Goal: Information Seeking & Learning: Learn about a topic

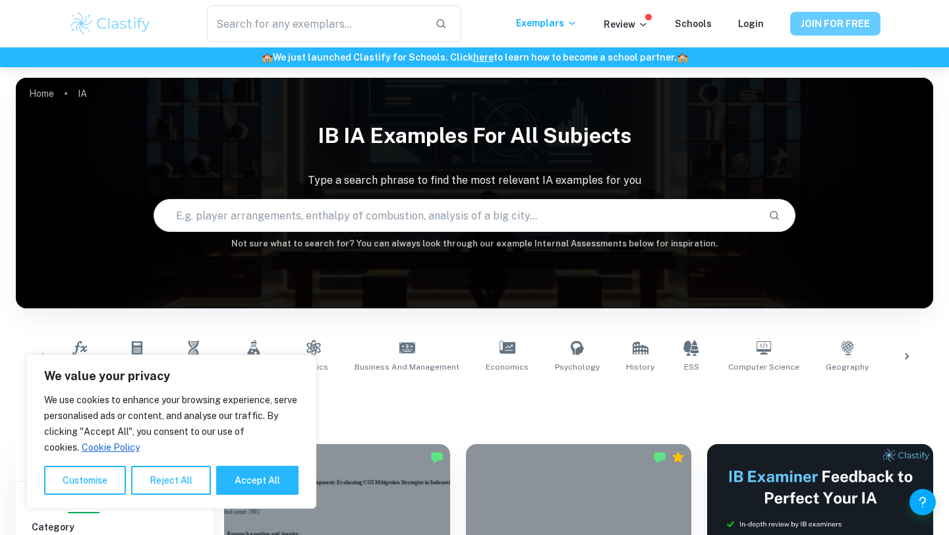
click at [852, 19] on button "JOIN FOR FREE" at bounding box center [835, 24] width 90 height 24
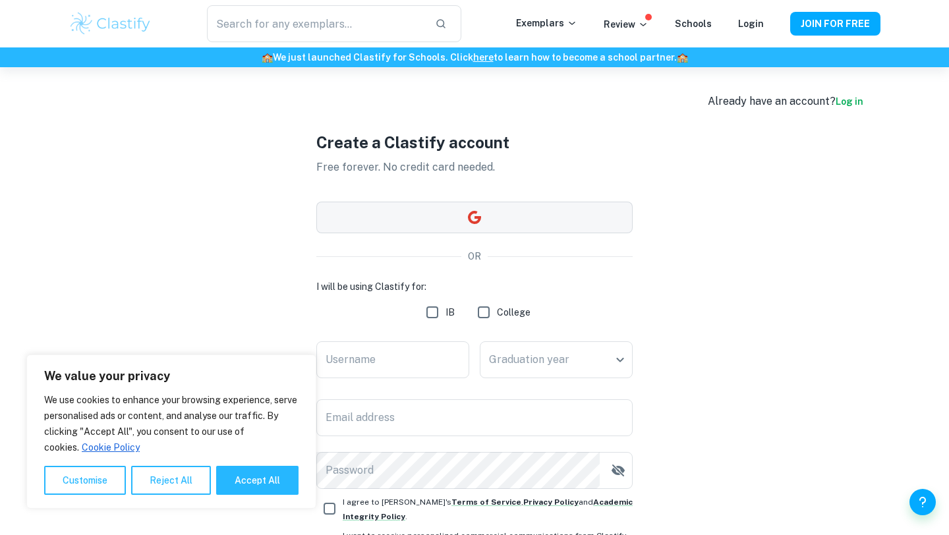
click at [412, 225] on button "button" at bounding box center [474, 218] width 316 height 32
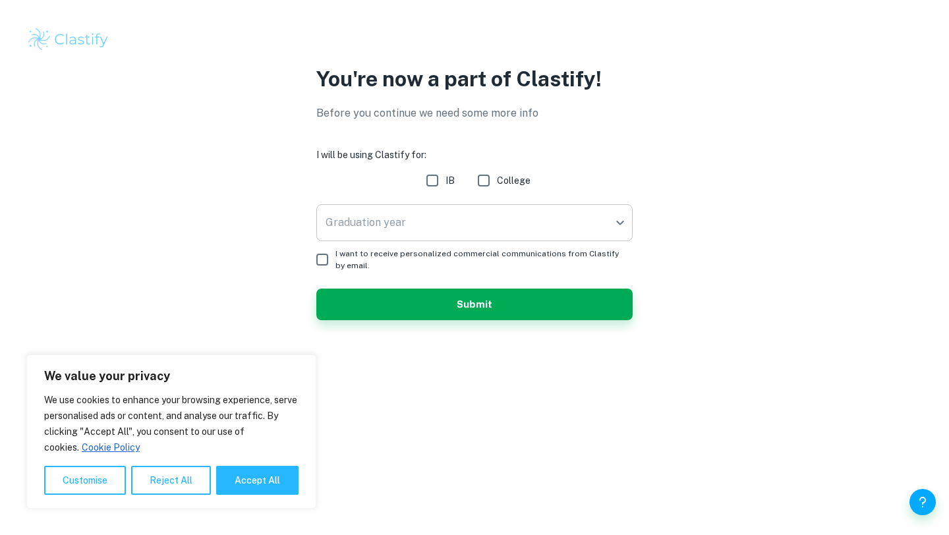
click at [492, 226] on body "We value your privacy We use cookies to enhance your browsing experience, serve…" at bounding box center [474, 267] width 949 height 535
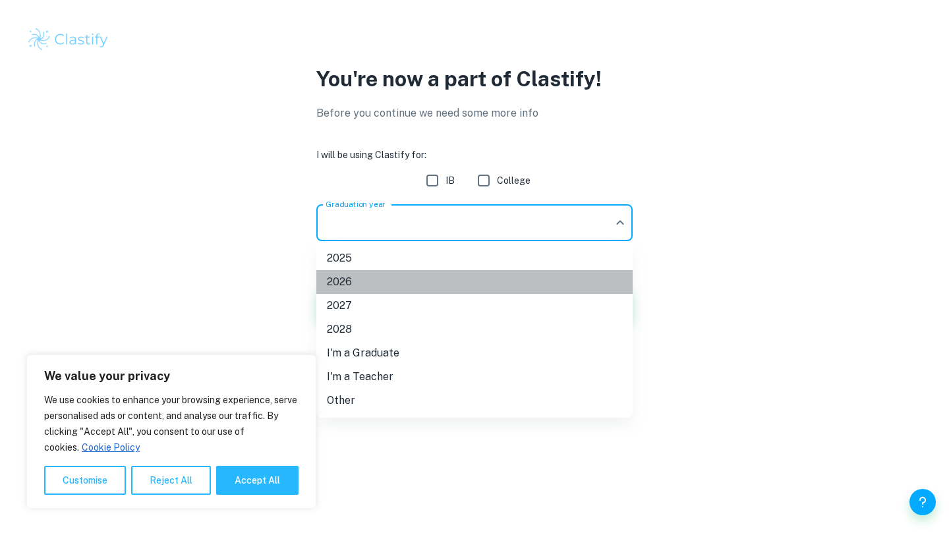
click at [471, 279] on li "2026" at bounding box center [474, 282] width 316 height 24
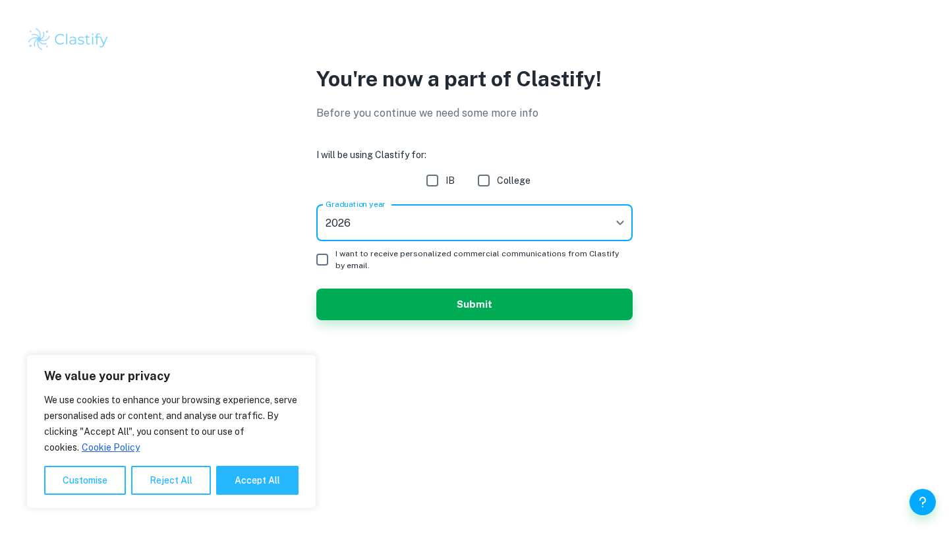
click at [438, 191] on input "IB" at bounding box center [432, 180] width 26 height 26
checkbox input "true"
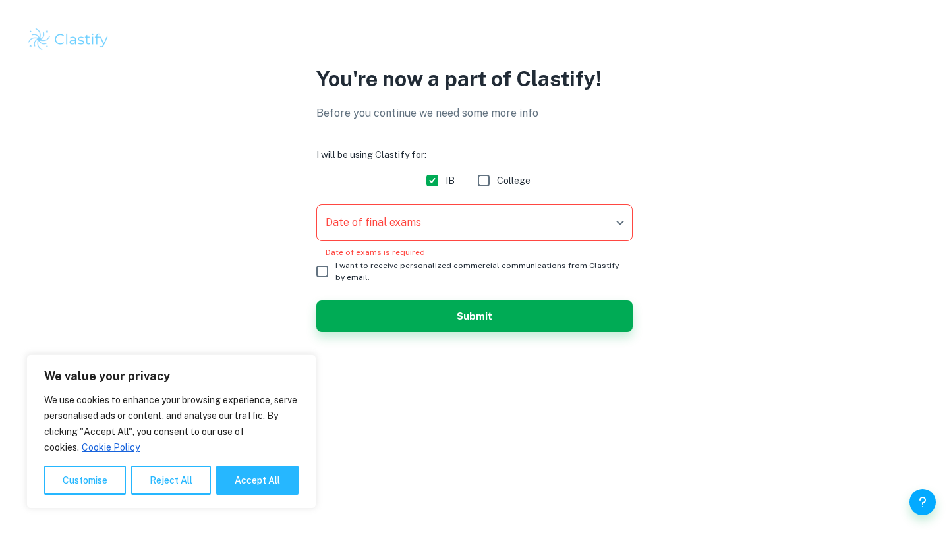
click at [322, 274] on input "I want to receive personalized commercial communications from Clastify by email." at bounding box center [322, 271] width 26 height 26
click at [320, 270] on input "I want to receive personalized commercial communications from Clastify by email." at bounding box center [322, 271] width 26 height 26
checkbox input "false"
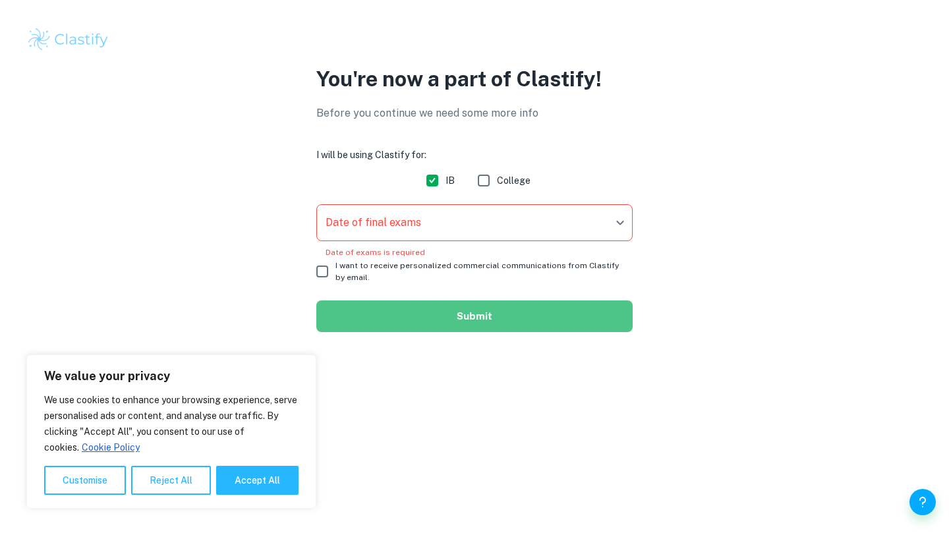
click at [354, 307] on button "Submit" at bounding box center [474, 317] width 316 height 32
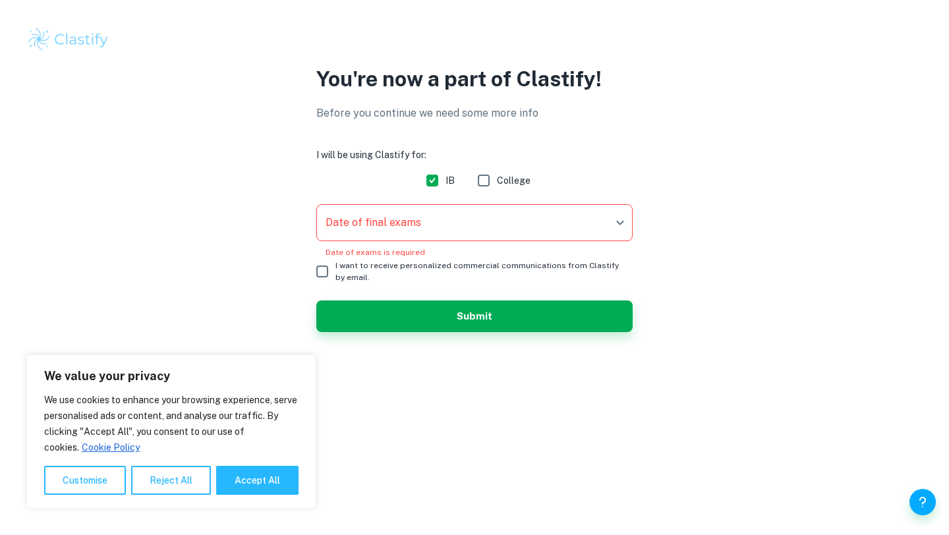
click at [377, 225] on body "We value your privacy We use cookies to enhance your browsing experience, serve…" at bounding box center [474, 267] width 949 height 535
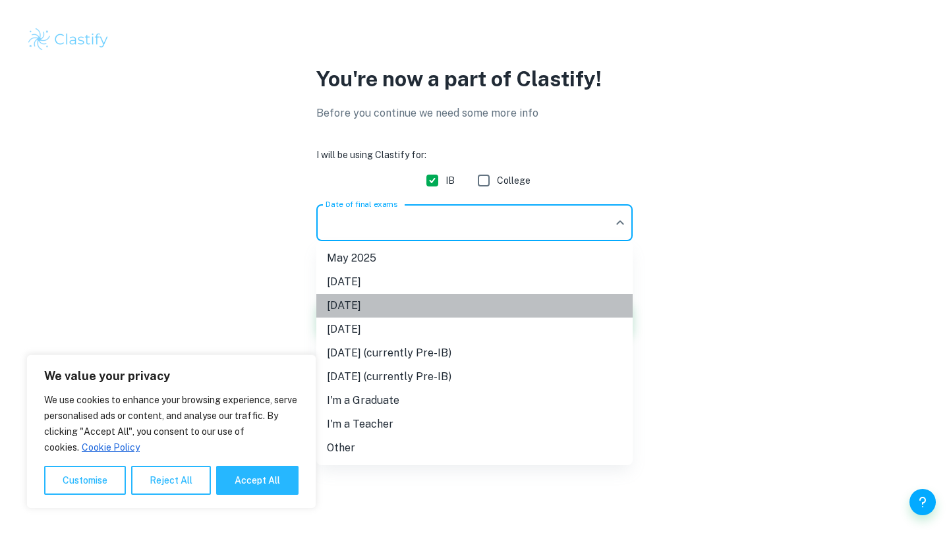
click at [381, 307] on li "[DATE]" at bounding box center [474, 306] width 316 height 24
type input "M26"
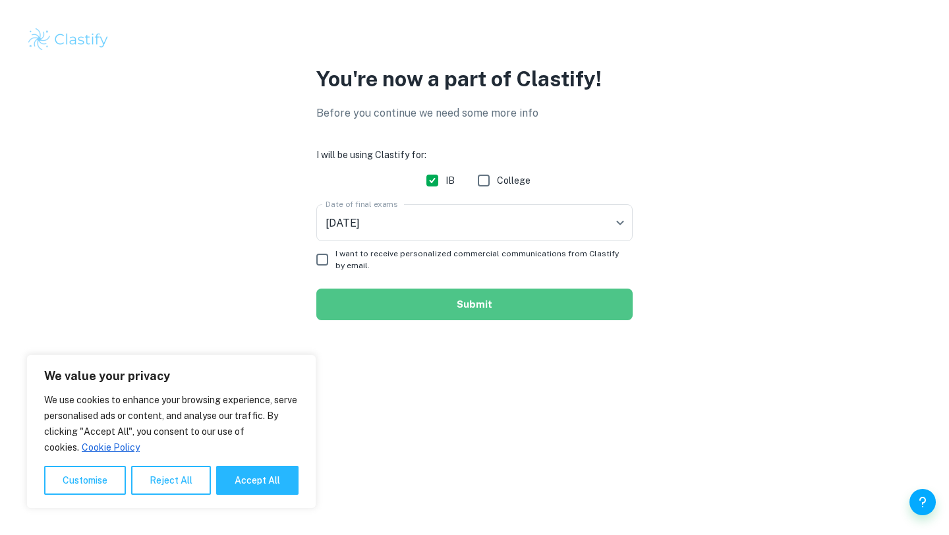
click at [383, 314] on button "Submit" at bounding box center [474, 305] width 316 height 32
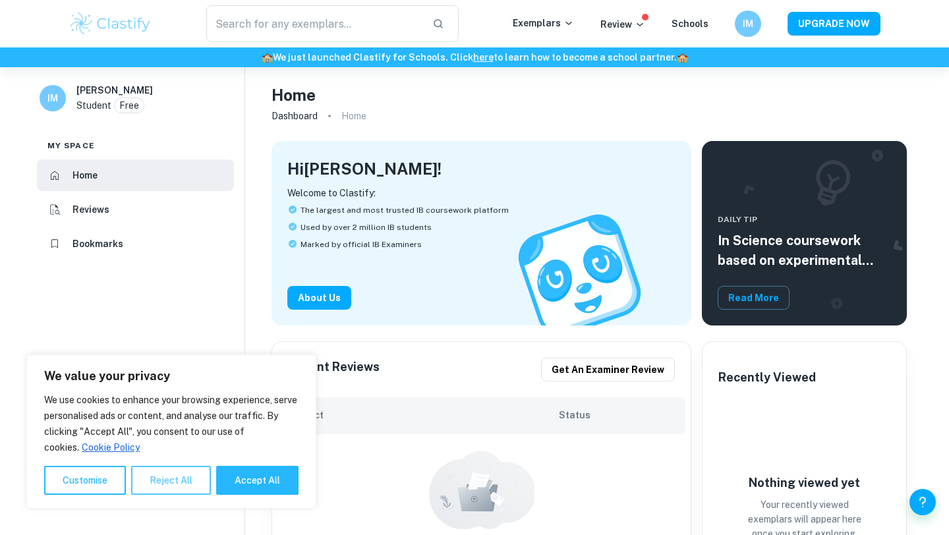
click at [144, 483] on button "Reject All" at bounding box center [171, 480] width 80 height 29
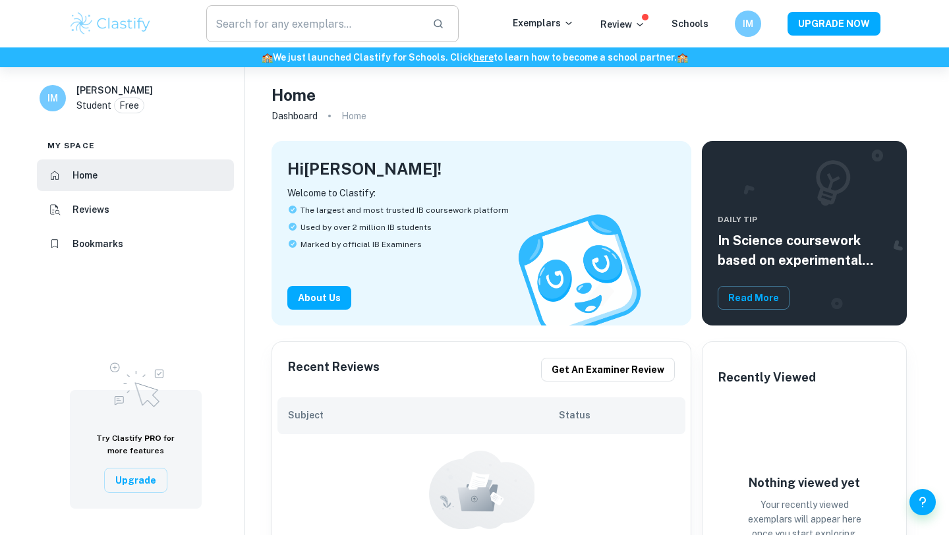
click at [304, 39] on input "text" at bounding box center [314, 23] width 216 height 37
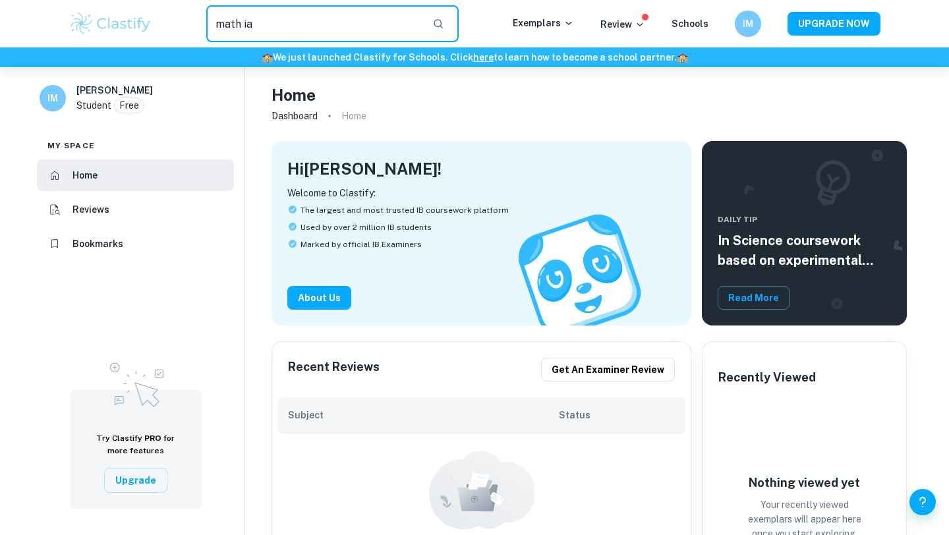
type input "math ia"
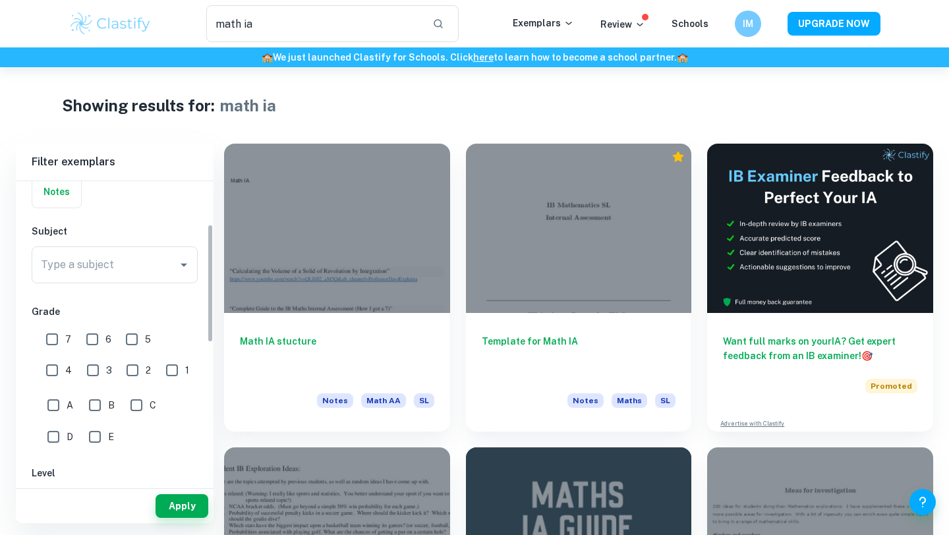
scroll to position [110, 0]
click at [55, 331] on input "7" at bounding box center [52, 338] width 26 height 26
checkbox input "true"
click at [119, 268] on input "Type a subject" at bounding box center [105, 263] width 134 height 25
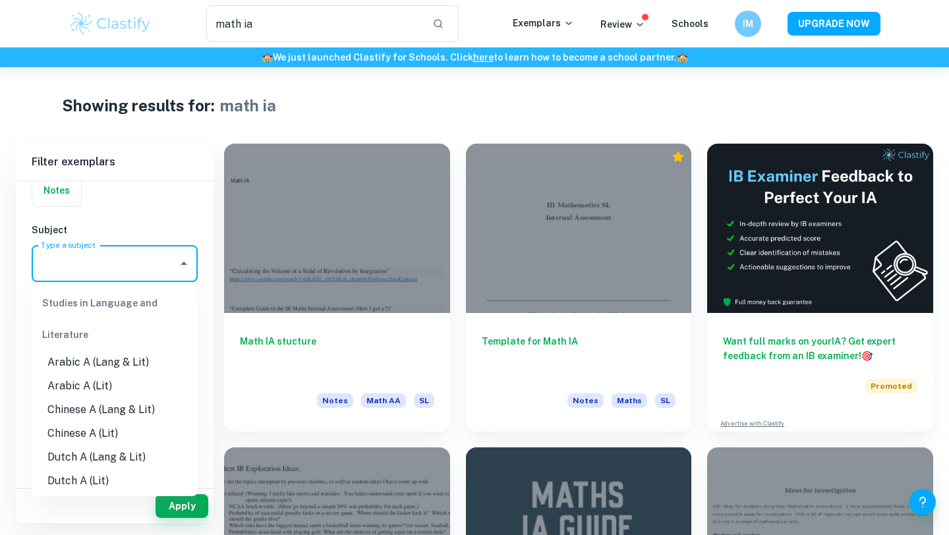
scroll to position [18, 0]
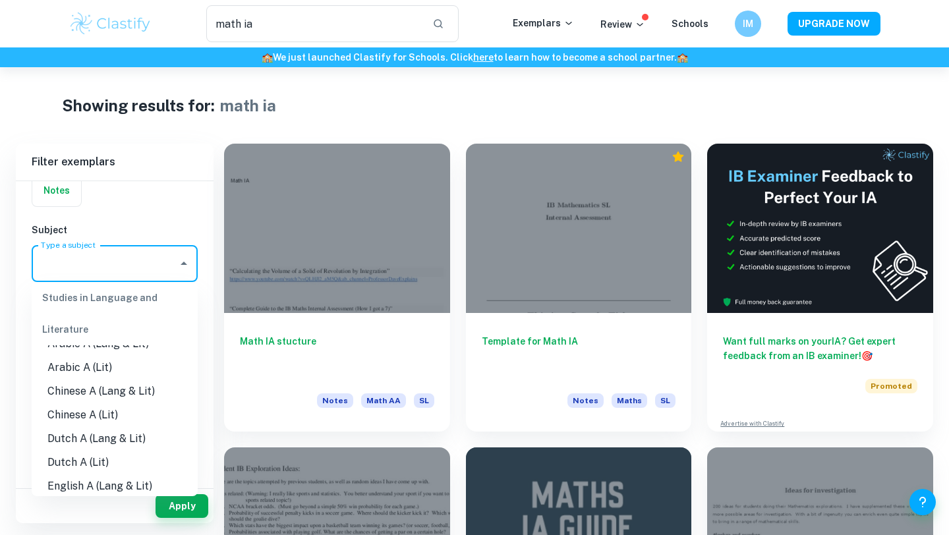
type input "a"
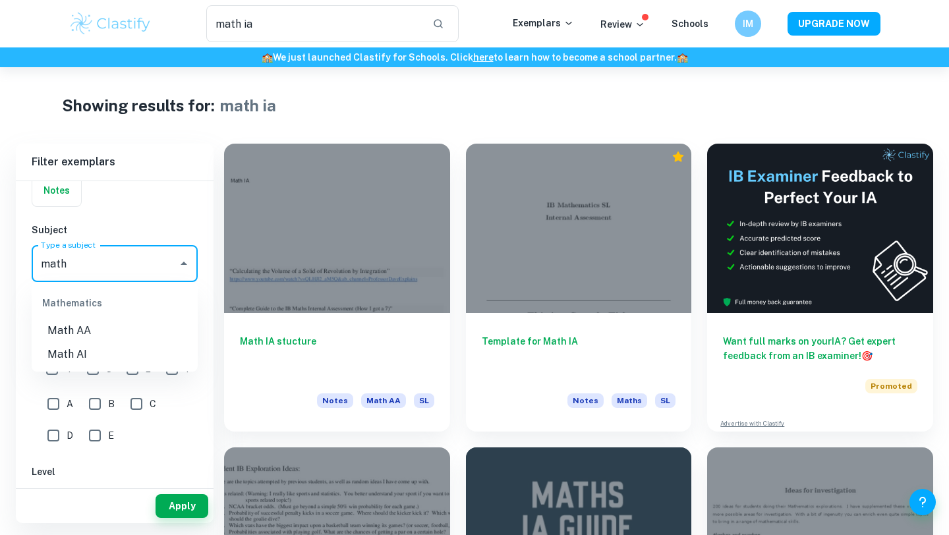
click at [121, 332] on li "Math AA" at bounding box center [115, 331] width 166 height 24
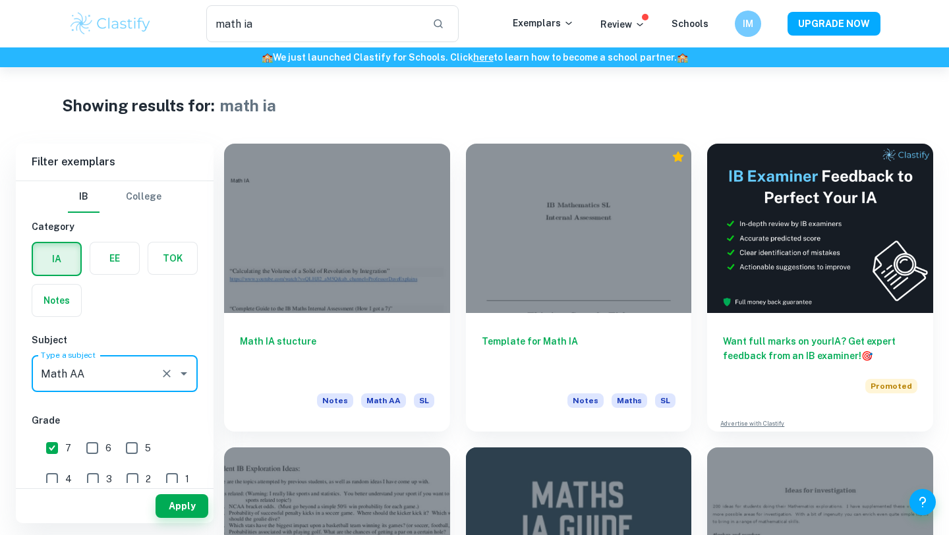
type input "Math AA"
click at [189, 521] on div "Apply" at bounding box center [115, 506] width 198 height 34
click at [189, 508] on button "Apply" at bounding box center [182, 506] width 53 height 24
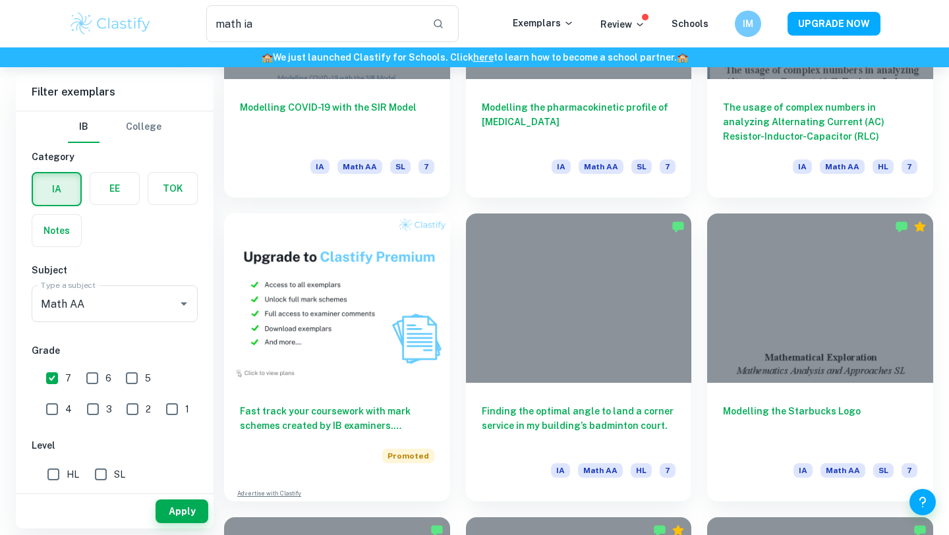
scroll to position [550, 0]
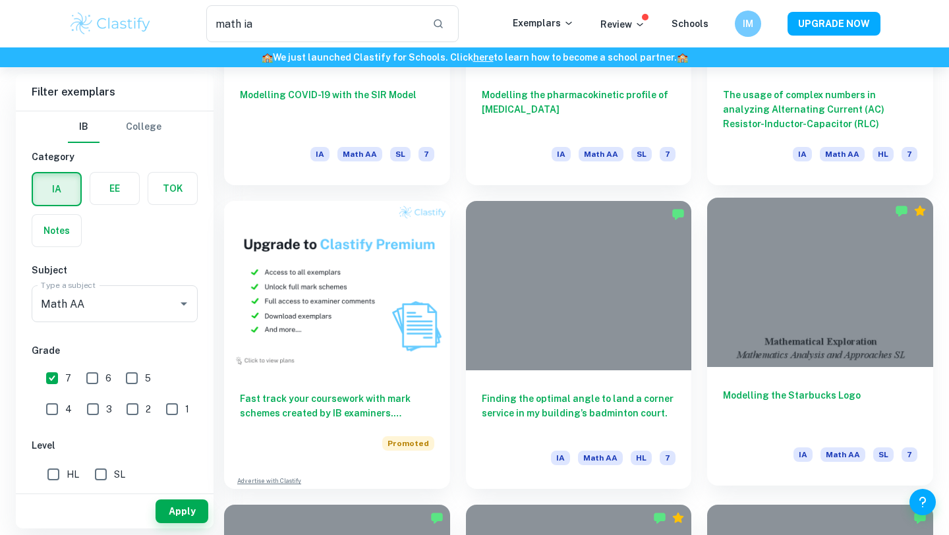
click at [832, 394] on h6 "Modelling the Starbucks Logo" at bounding box center [820, 410] width 194 height 44
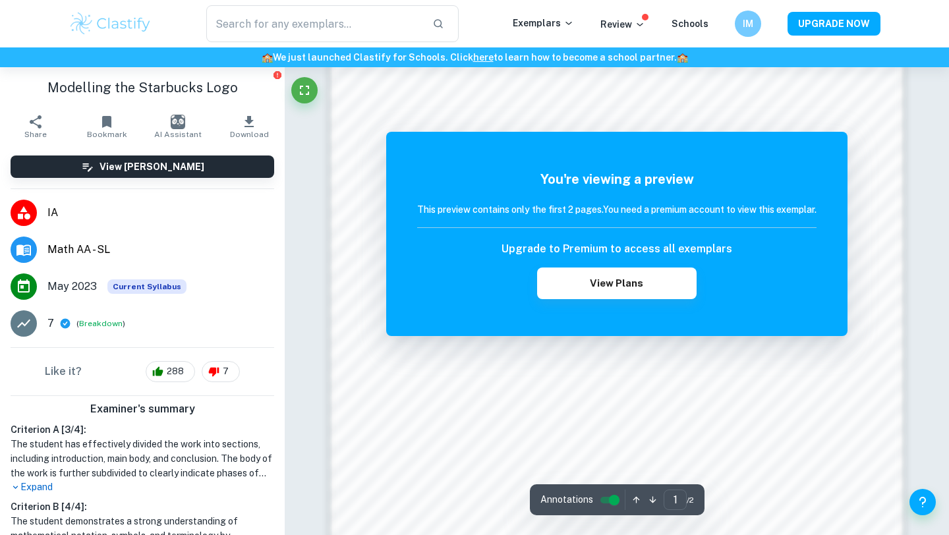
scroll to position [915, 0]
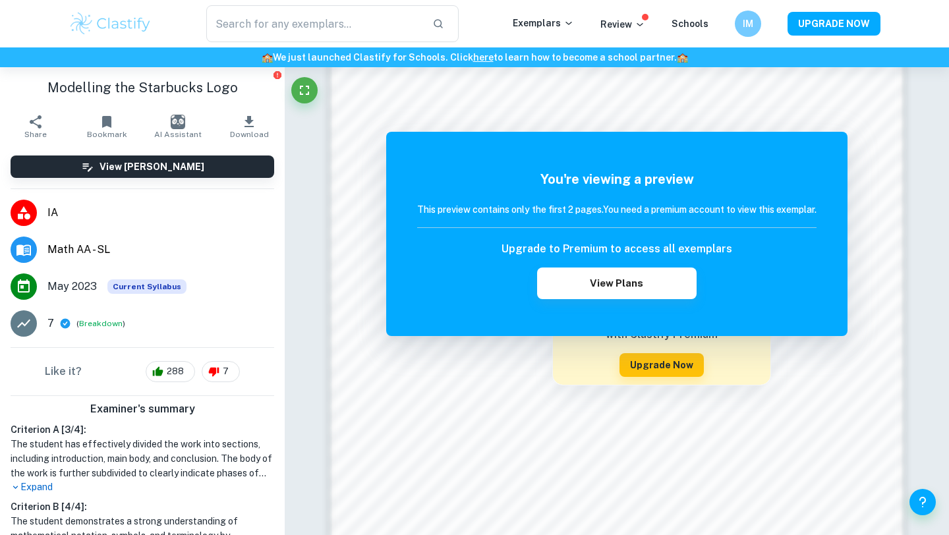
type input "math ia"
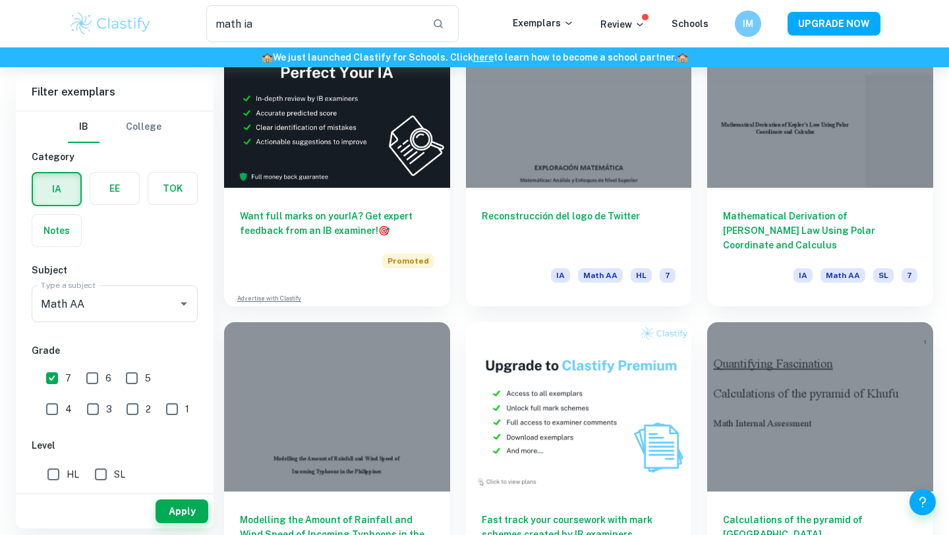
scroll to position [2076, 0]
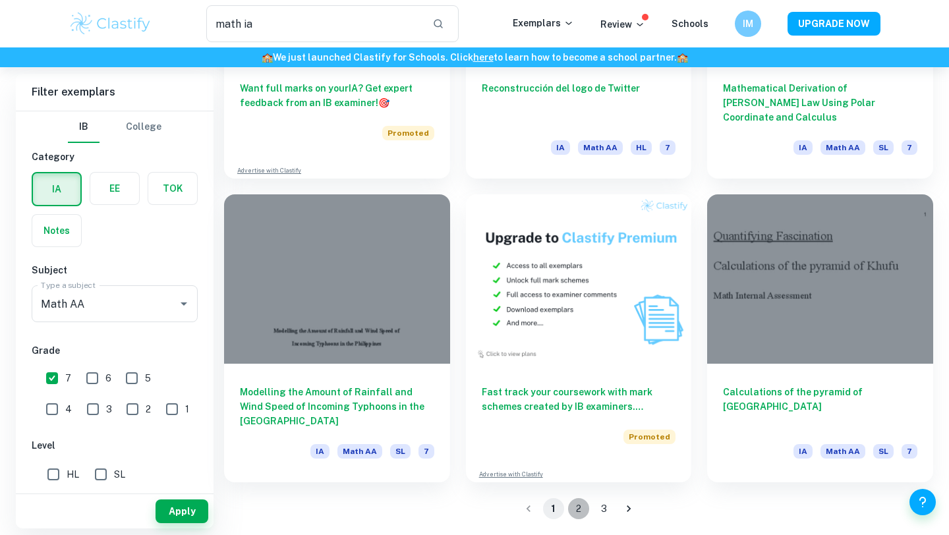
click at [581, 508] on button "2" at bounding box center [578, 508] width 21 height 21
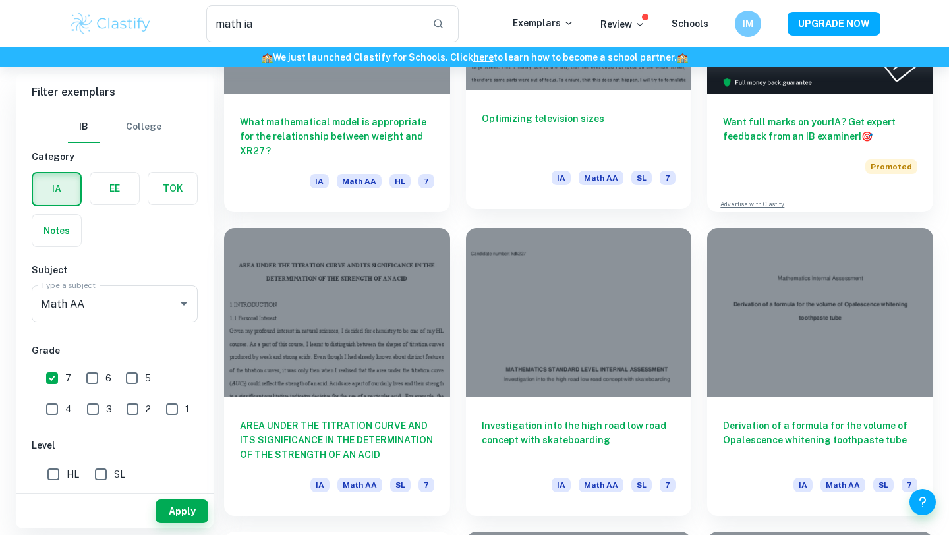
scroll to position [218, 0]
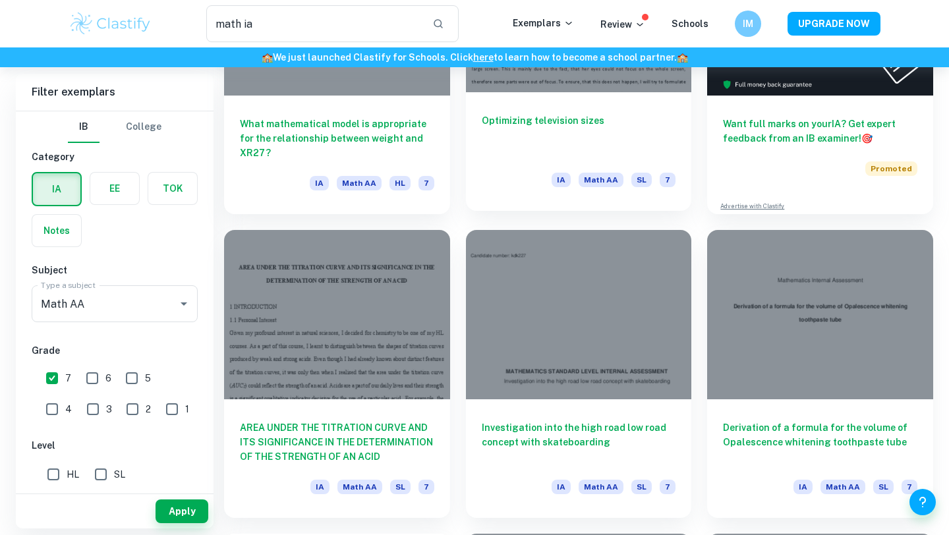
click at [571, 157] on div "Optimizing television sizes IA Math AA SL 7" at bounding box center [579, 151] width 226 height 119
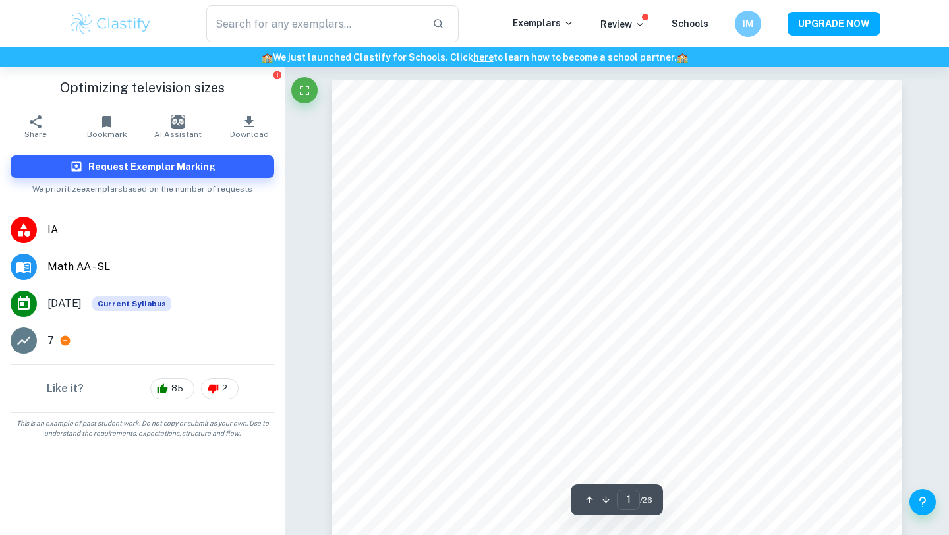
click at [245, 131] on span "Download" at bounding box center [249, 134] width 39 height 9
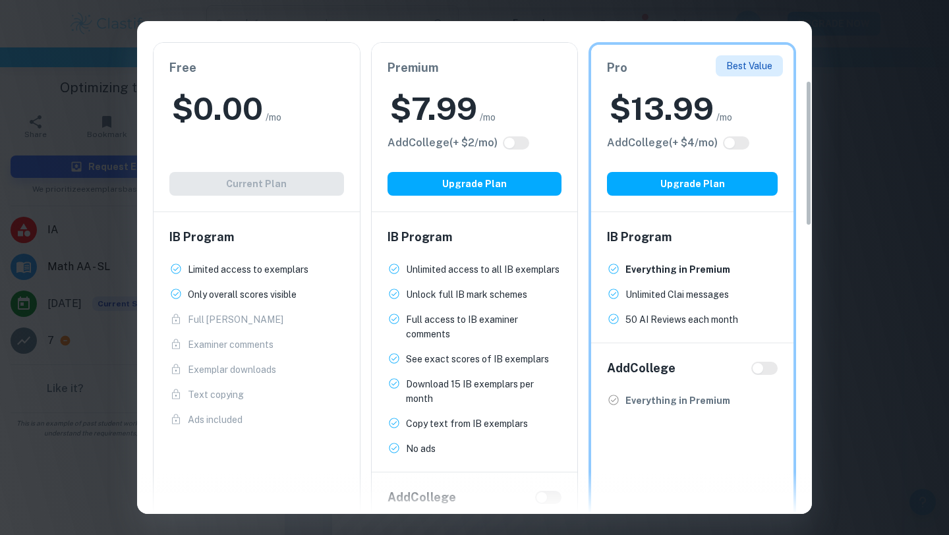
scroll to position [201, 0]
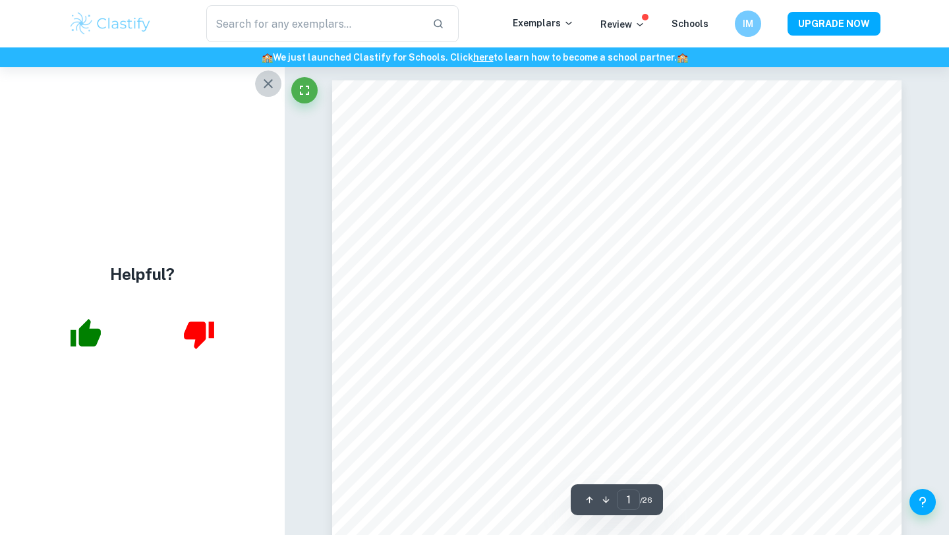
click at [266, 92] on button "button" at bounding box center [268, 84] width 26 height 26
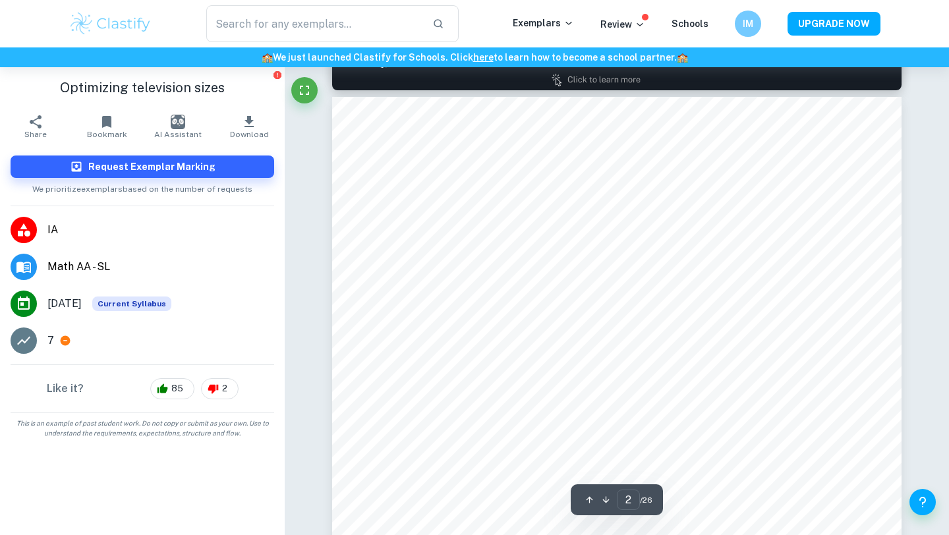
scroll to position [892, 0]
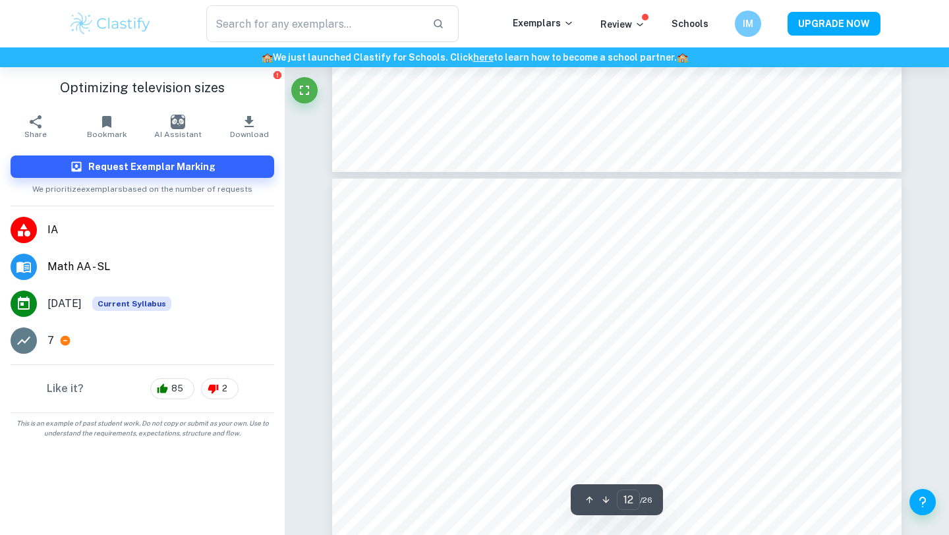
type input "11"
type input "math ia"
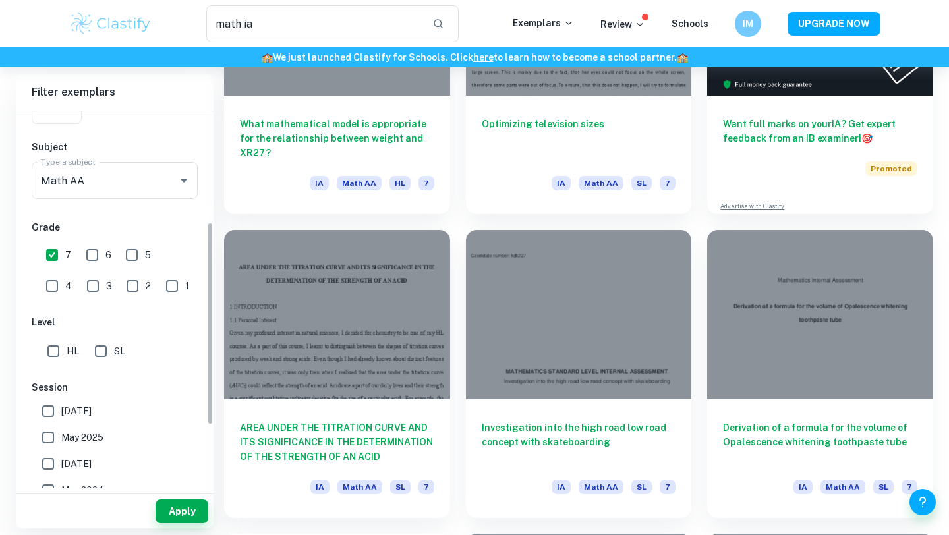
scroll to position [105, 0]
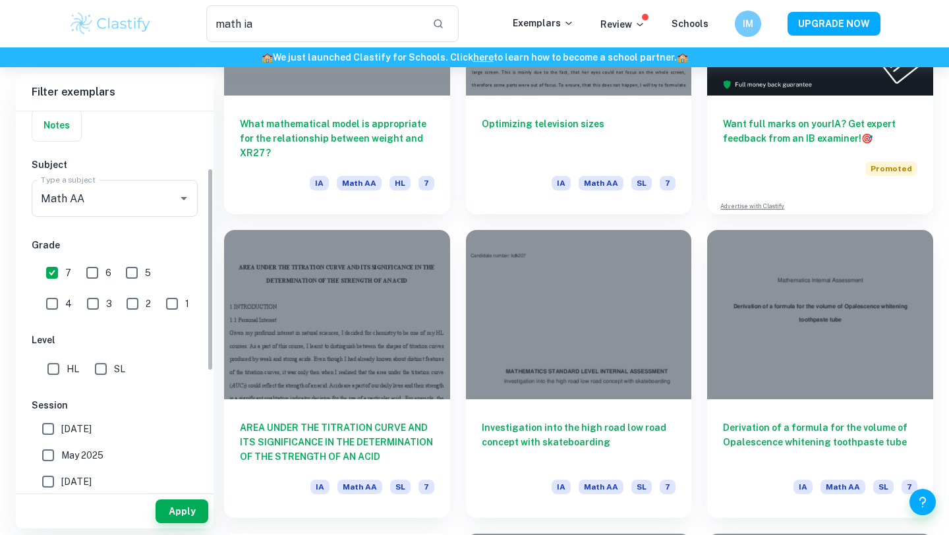
click at [103, 373] on input "SL" at bounding box center [101, 369] width 26 height 26
checkbox input "true"
click at [171, 512] on button "Apply" at bounding box center [182, 512] width 53 height 24
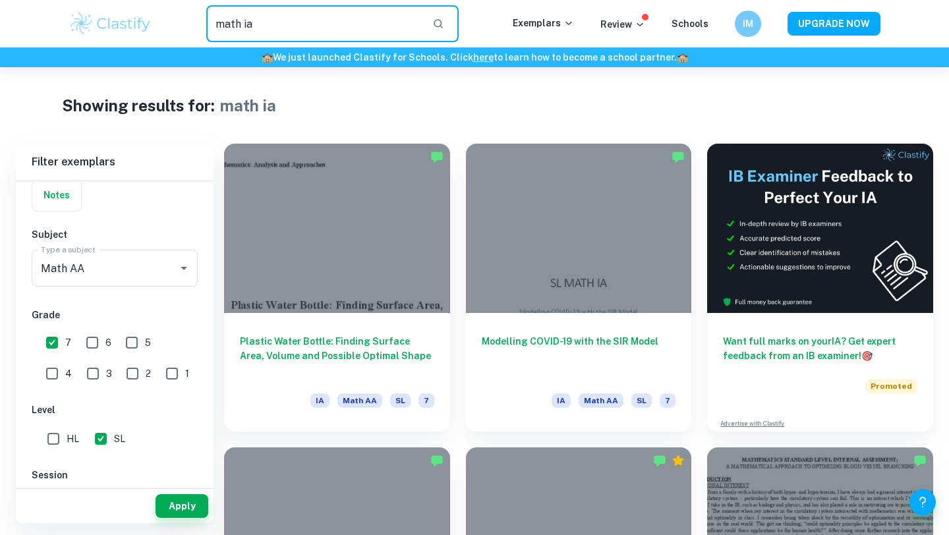
click at [336, 24] on input "math ia" at bounding box center [314, 23] width 216 height 37
type input "math ia investigating triangles"
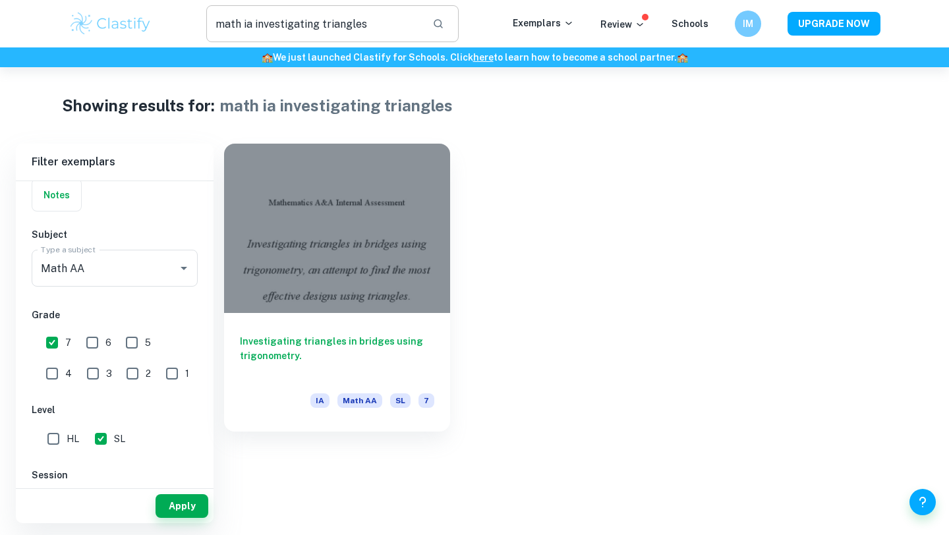
click at [442, 24] on icon "button" at bounding box center [438, 24] width 12 height 12
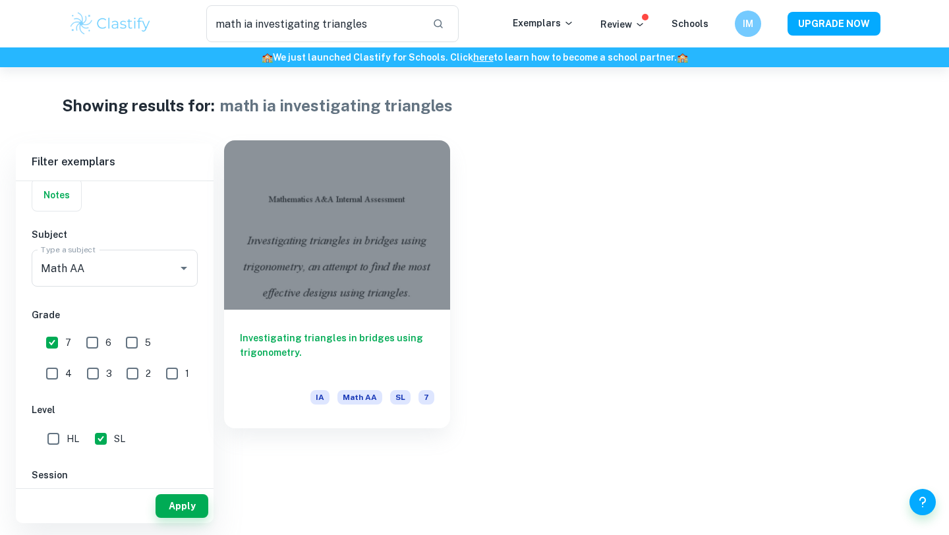
click at [363, 328] on div "Investigating triangles in bridges using trigonometry. IA Math AA SL 7" at bounding box center [337, 369] width 226 height 119
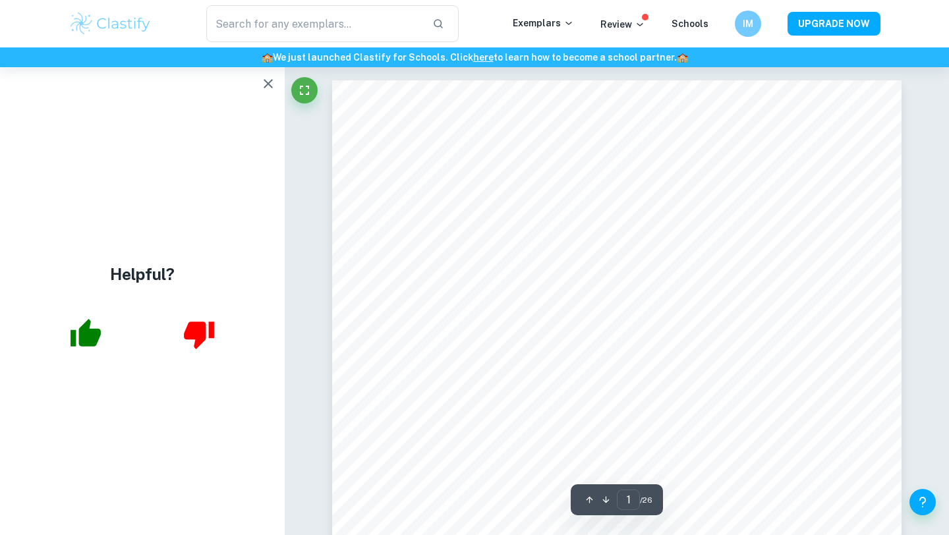
click at [270, 88] on icon "button" at bounding box center [268, 84] width 16 height 16
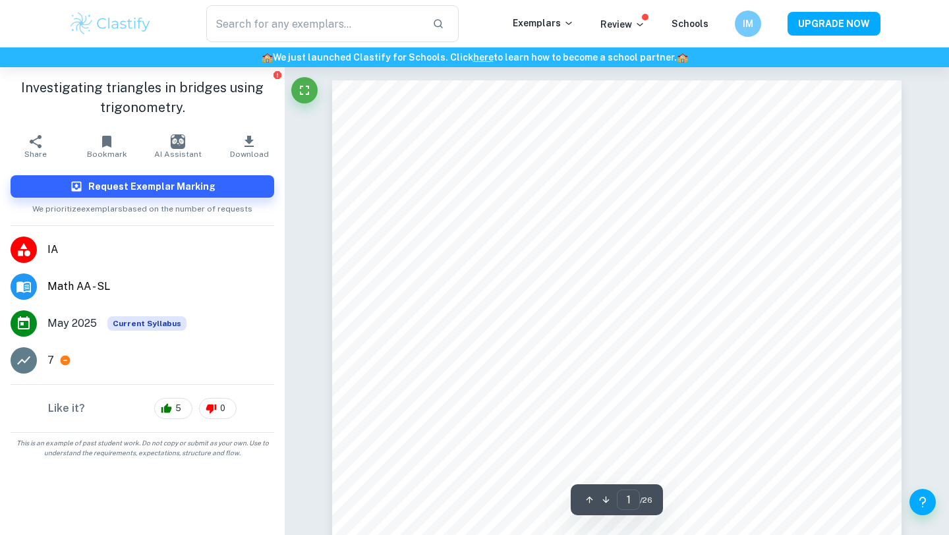
scroll to position [16, 0]
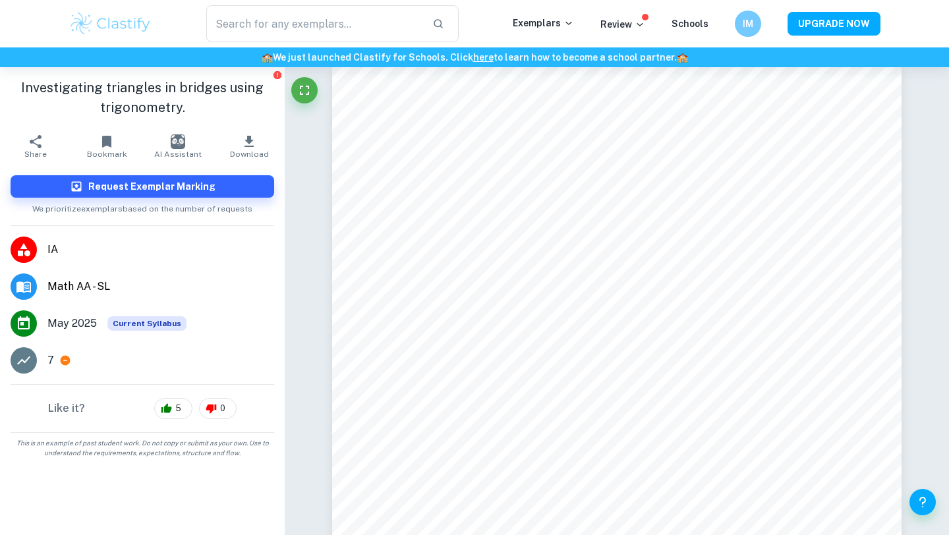
click at [28, 144] on icon "button" at bounding box center [36, 142] width 16 height 16
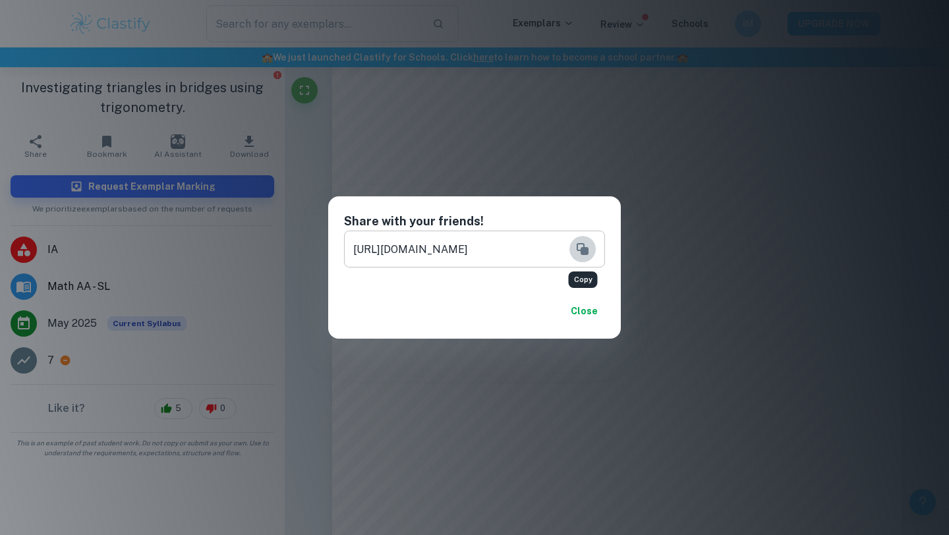
click at [586, 250] on icon "Copy" at bounding box center [583, 249] width 12 height 12
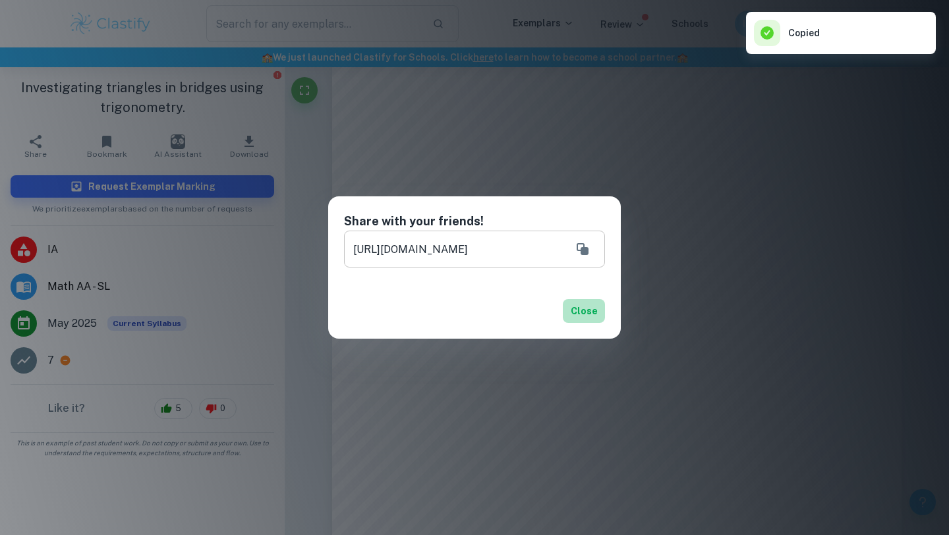
click at [584, 318] on button "Close" at bounding box center [584, 311] width 42 height 24
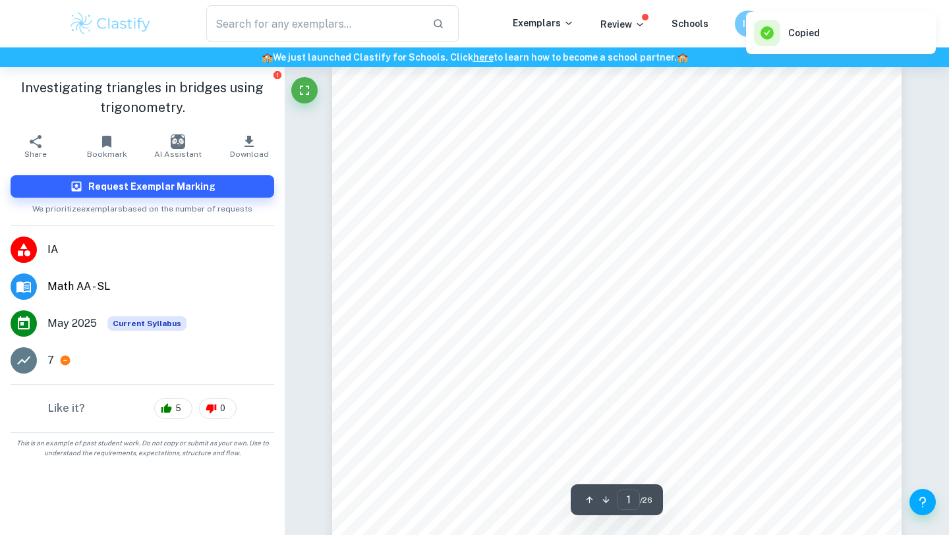
click at [247, 142] on icon "button" at bounding box center [249, 142] width 16 height 16
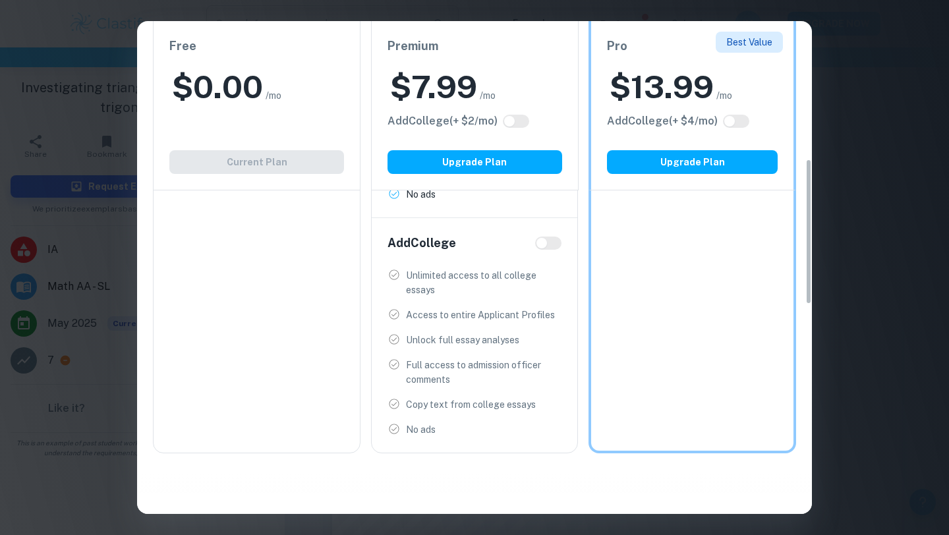
scroll to position [465, 0]
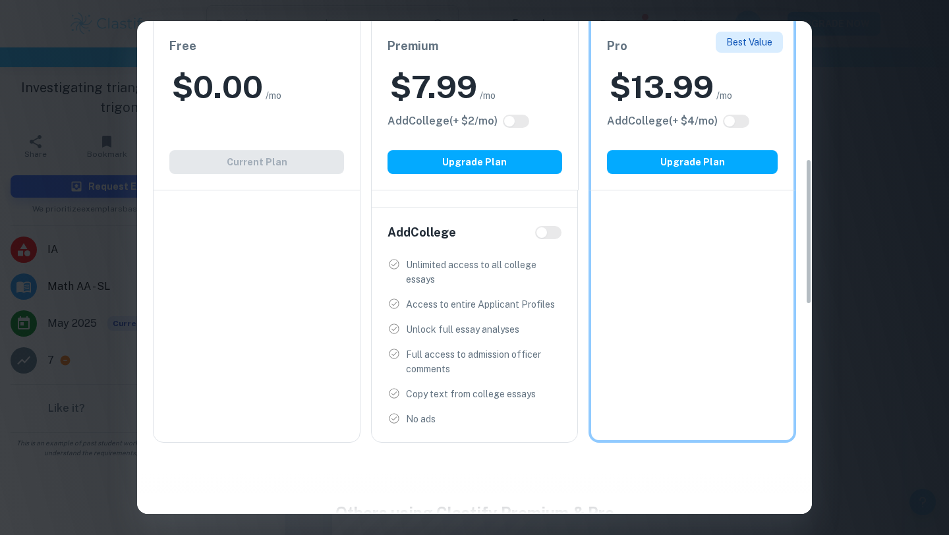
click at [852, 252] on div "Easily Ace Your IB Coursework & Crush College Essays. Get Clastify Premium Get …" at bounding box center [474, 267] width 949 height 535
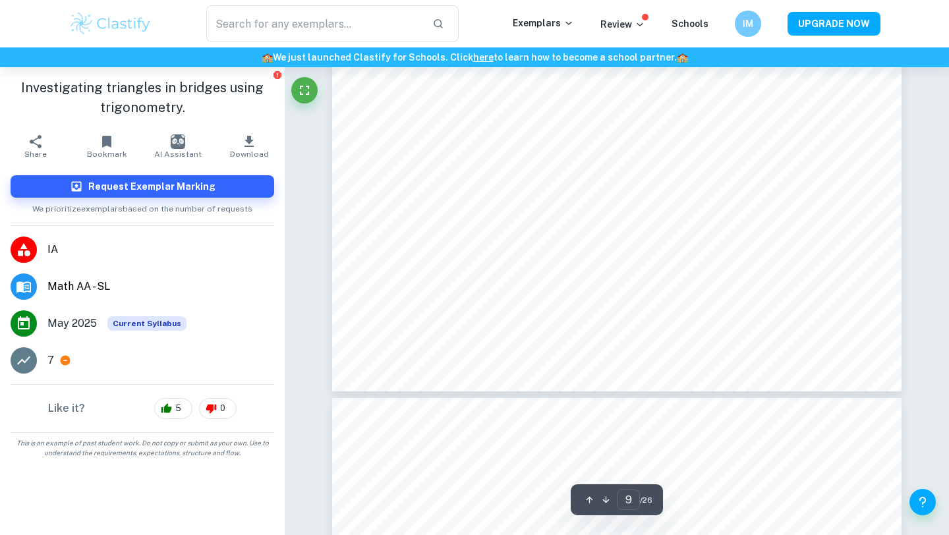
scroll to position [7271, 0]
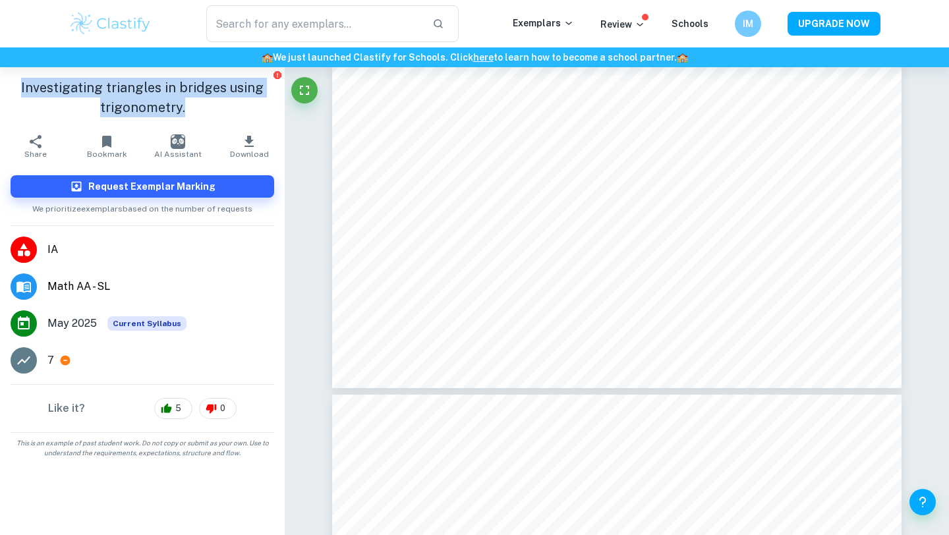
drag, startPoint x: 18, startPoint y: 80, endPoint x: 225, endPoint y: 115, distance: 210.7
click at [225, 115] on h1 "Investigating triangles in bridges using trigonometry." at bounding box center [143, 98] width 264 height 40
copy h1 "Investigating triangles in bridges using trigonometry."
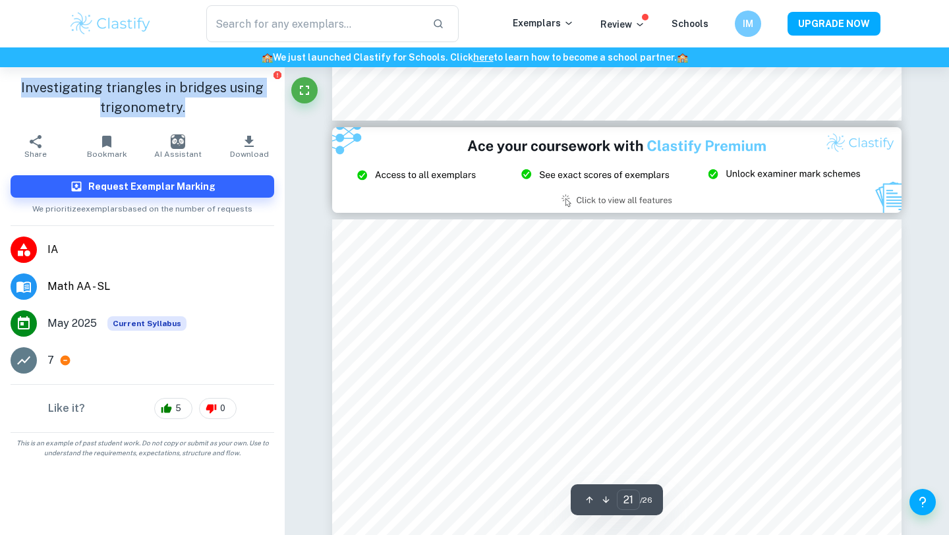
scroll to position [16568, 0]
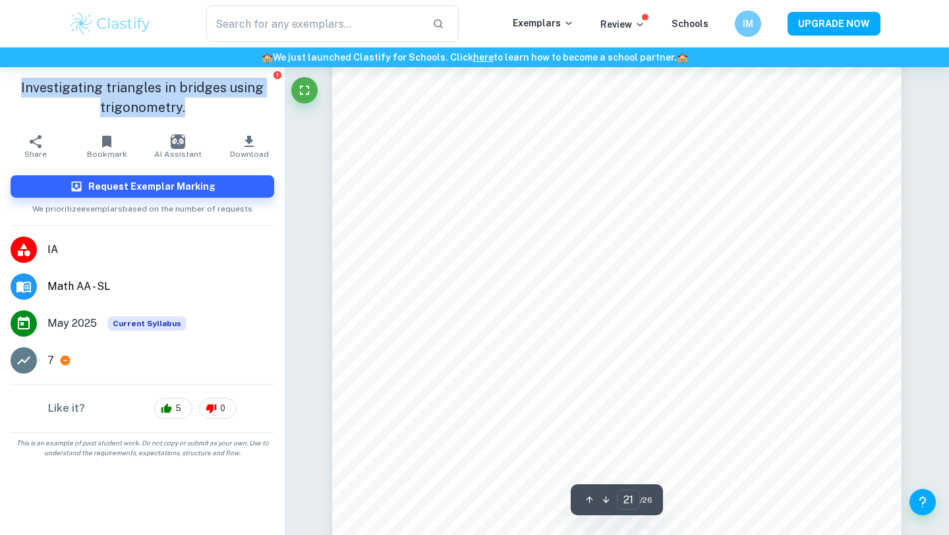
type input "22"
